Goal: Find contact information: Obtain details needed to contact an individual or organization

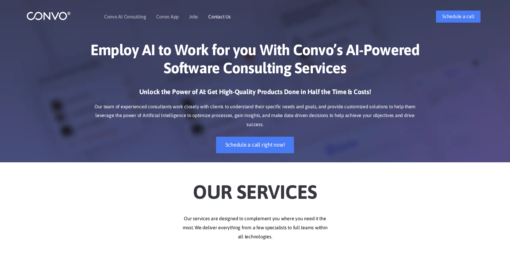
click at [222, 15] on link "Contact Us" at bounding box center [219, 16] width 23 height 5
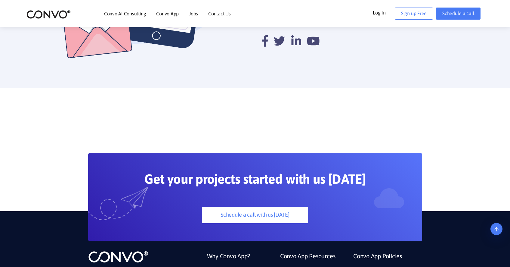
scroll to position [328, 0]
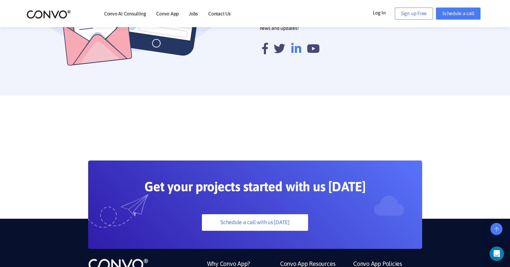
click at [290, 48] on div at bounding box center [296, 49] width 15 height 26
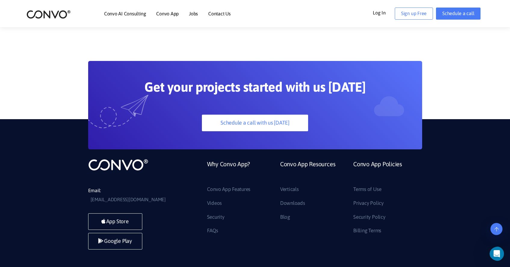
scroll to position [462, 0]
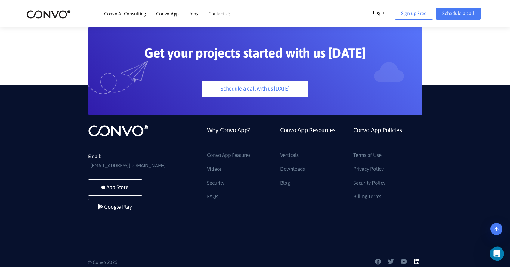
click at [415, 258] on icon at bounding box center [416, 260] width 5 height 5
